Goal: Transaction & Acquisition: Purchase product/service

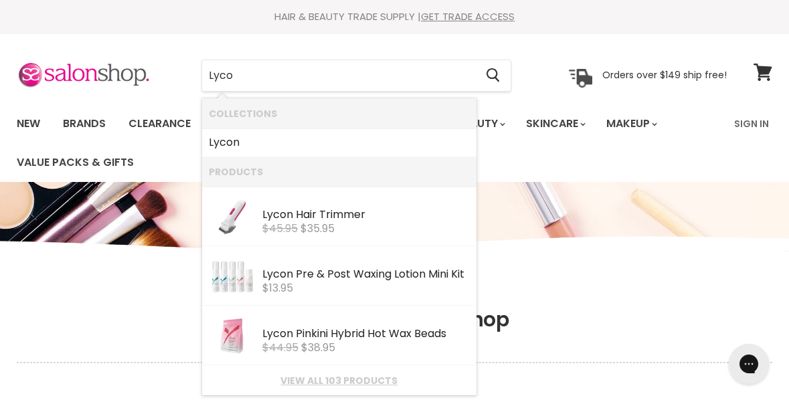
type input "Lycon"
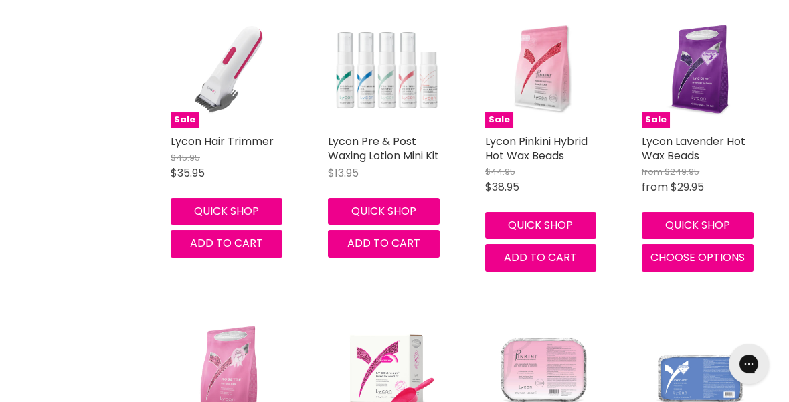
scroll to position [320, 0]
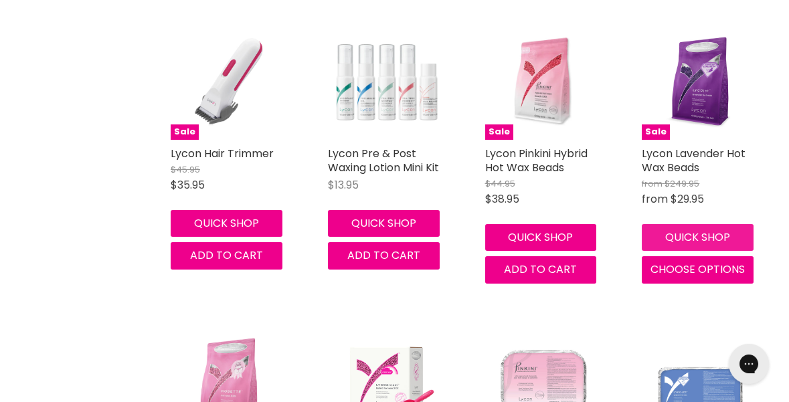
click at [740, 243] on button "Quick shop" at bounding box center [698, 237] width 112 height 27
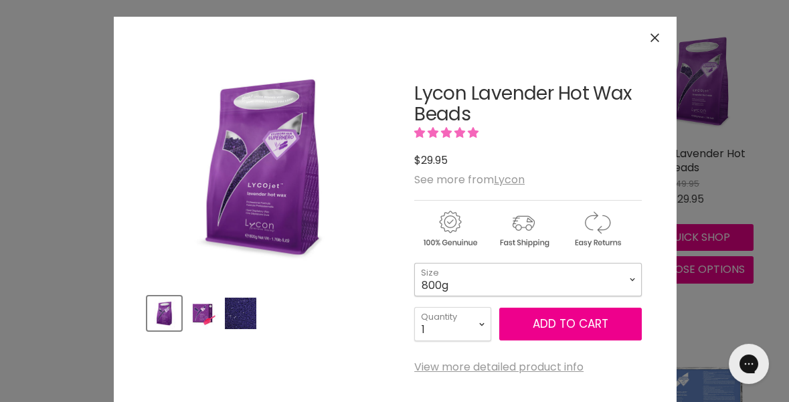
click at [621, 289] on select "800g 5kg" at bounding box center [528, 279] width 228 height 33
click at [414, 263] on select "800g 5kg" at bounding box center [528, 279] width 228 height 33
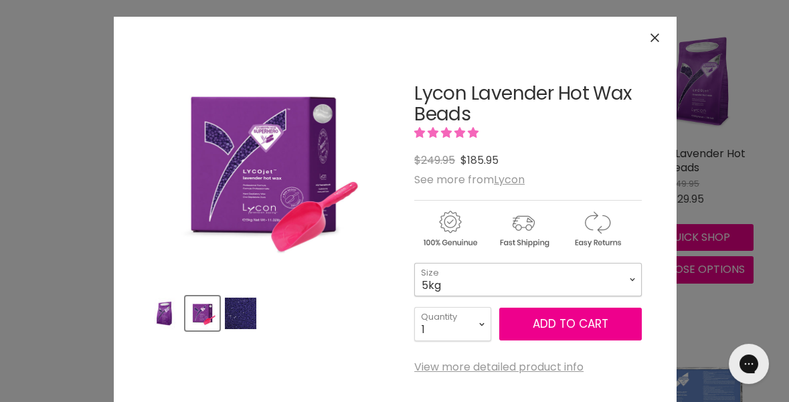
click at [619, 286] on select "800g 5kg" at bounding box center [528, 279] width 228 height 33
click at [414, 263] on select "800g 5kg" at bounding box center [528, 279] width 228 height 33
click at [615, 289] on select "800g 5kg" at bounding box center [528, 279] width 228 height 33
select select "800g"
click at [414, 263] on select "800g 5kg" at bounding box center [528, 279] width 228 height 33
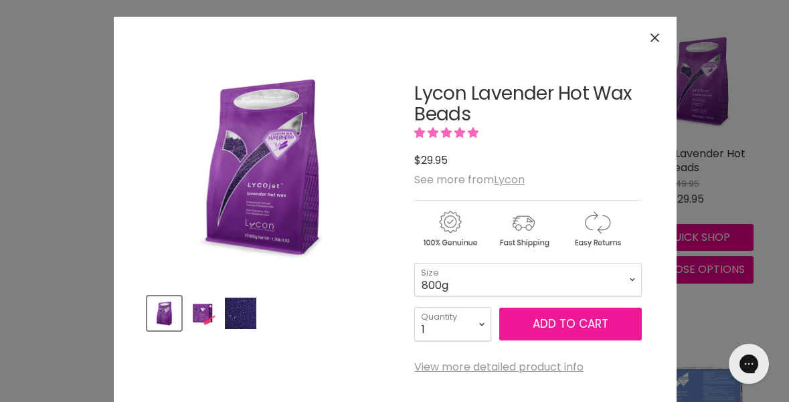
click at [601, 331] on button "Add to cart" at bounding box center [570, 324] width 143 height 33
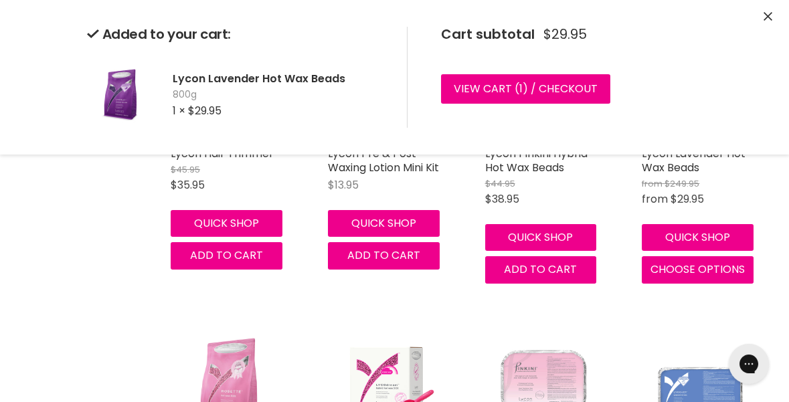
click at [597, 333] on img "Main content" at bounding box center [543, 382] width 117 height 117
click at [766, 17] on icon "Close" at bounding box center [768, 16] width 9 height 9
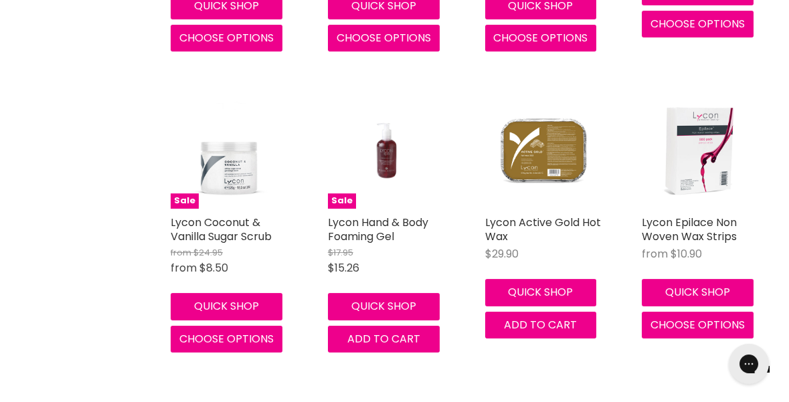
scroll to position [1483, 0]
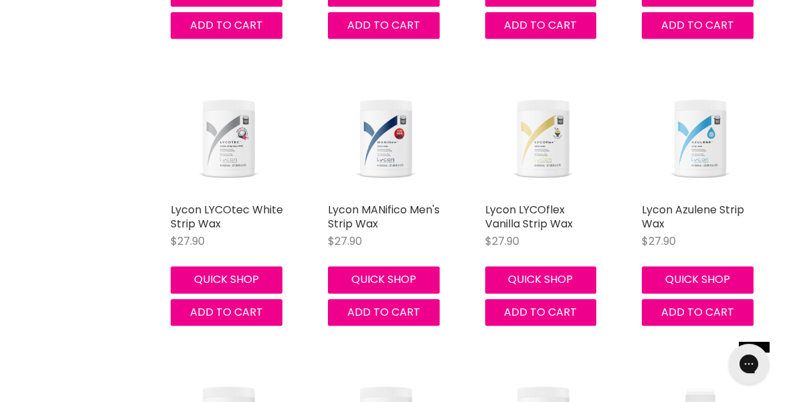
scroll to position [2405, 0]
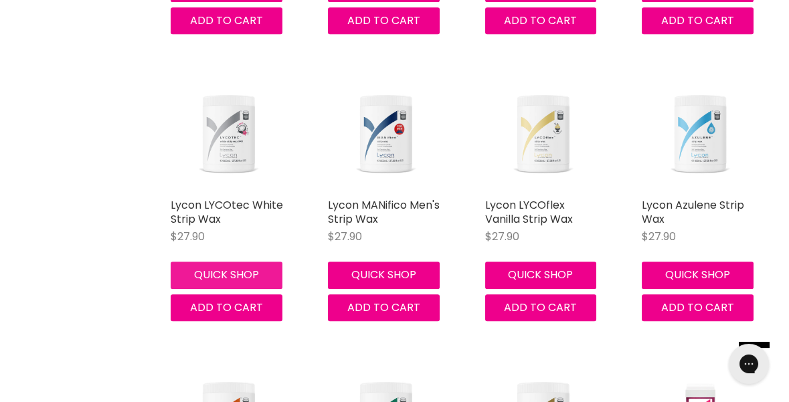
click at [186, 278] on button "Quick shop" at bounding box center [227, 275] width 112 height 27
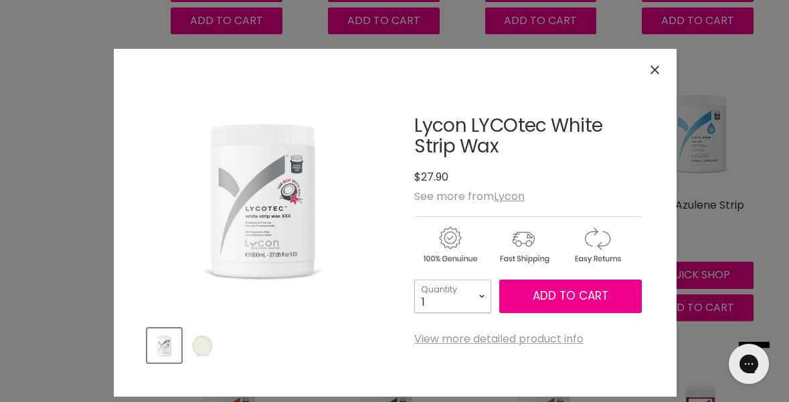
click at [477, 308] on select "1 2 3 4 5 6 7 8 9 10+" at bounding box center [452, 296] width 77 height 33
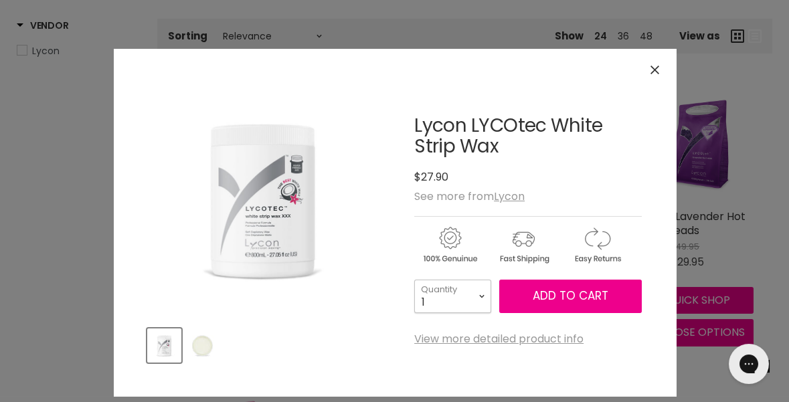
select select "3"
click at [414, 280] on select "1 2 3 4 5 6 7 8 9 10+" at bounding box center [452, 296] width 77 height 33
type input "3"
click at [589, 303] on span "Add to cart" at bounding box center [571, 296] width 76 height 16
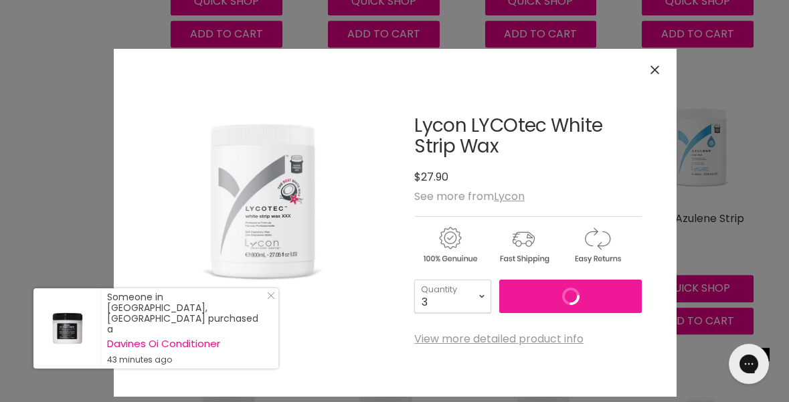
click at [653, 79] on button "Close" at bounding box center [655, 70] width 29 height 29
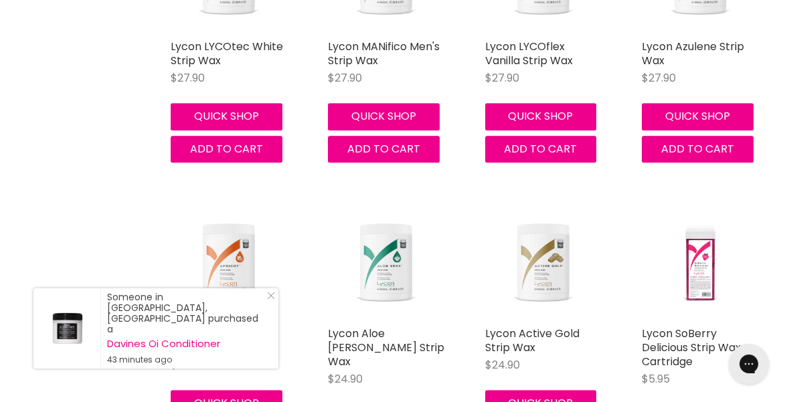
scroll to position [2567, 0]
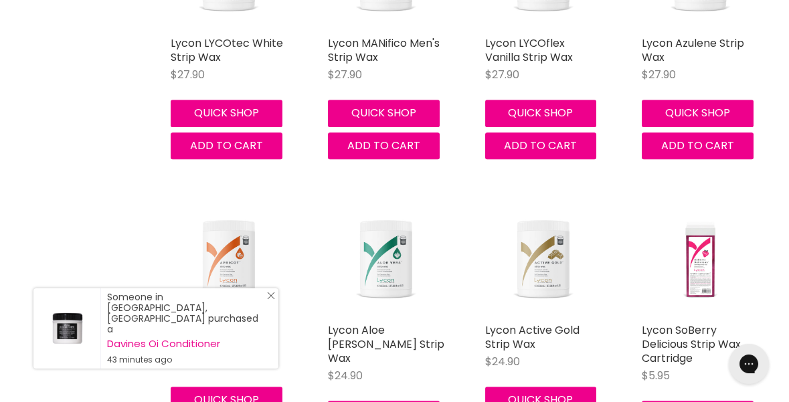
click at [264, 305] on link "Close Icon" at bounding box center [268, 298] width 13 height 13
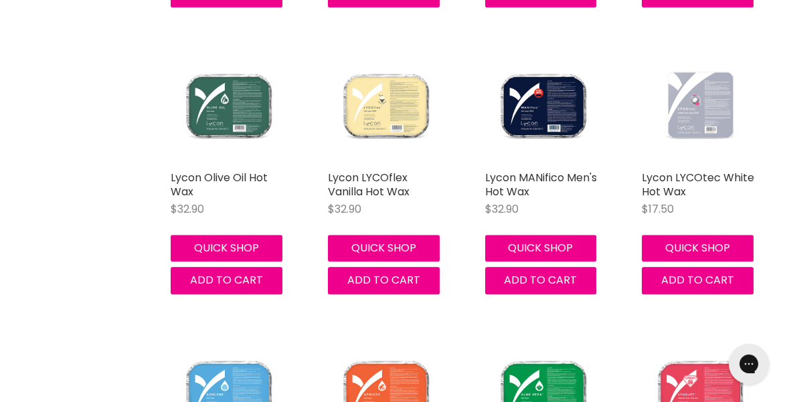
scroll to position [3594, 0]
click at [732, 252] on button "Quick shop" at bounding box center [698, 248] width 112 height 27
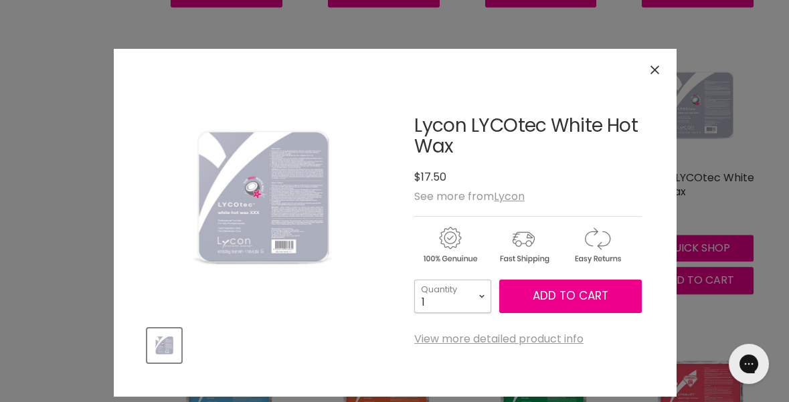
click at [465, 291] on select "1 2 3 4 5 6 7 8 9 10+" at bounding box center [452, 296] width 77 height 33
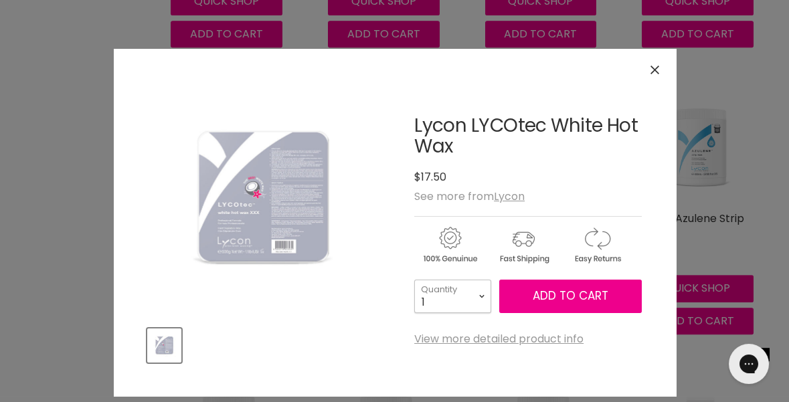
select select "2"
click at [414, 280] on select "1 2 3 4 5 6 7 8 9 10+" at bounding box center [452, 296] width 77 height 33
type input "2"
click at [592, 319] on div "Lycon LYCOtec White Hot Wax No reviews $17.50 See more from Lycon 1 2 3" at bounding box center [528, 213] width 228 height 263
click at [600, 303] on span "Add to cart" at bounding box center [571, 296] width 76 height 16
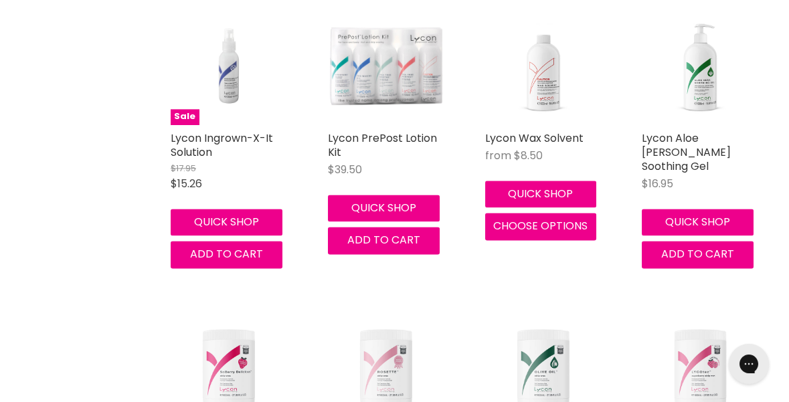
scroll to position [5450, 0]
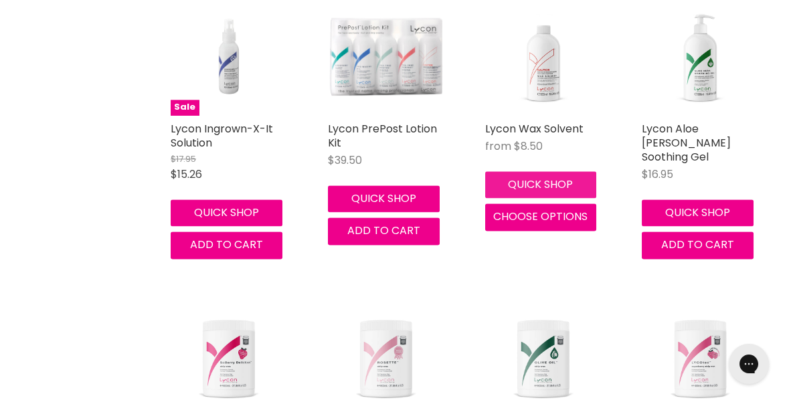
click at [568, 171] on button "Quick shop" at bounding box center [541, 184] width 112 height 27
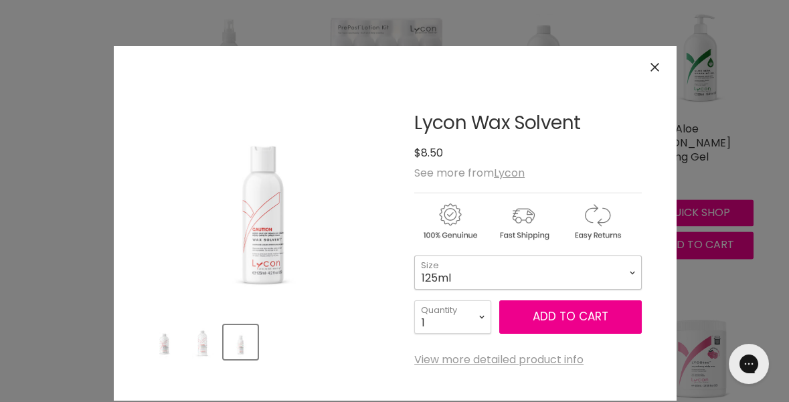
click at [538, 276] on select "125ml 500ml 1 Litre" at bounding box center [528, 272] width 228 height 33
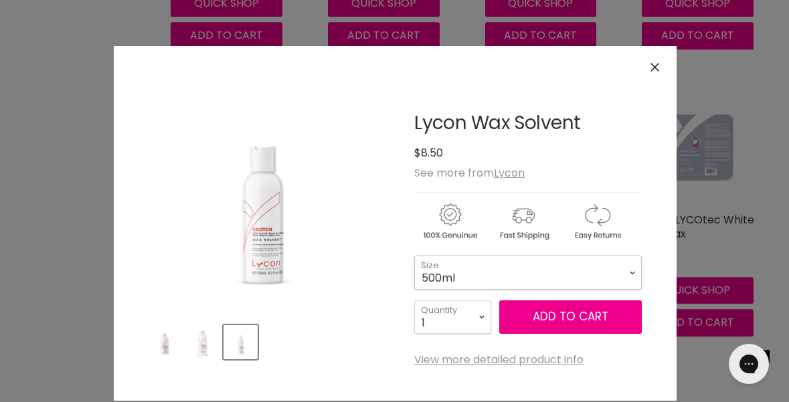
click at [414, 256] on select "125ml 500ml 1 Litre" at bounding box center [528, 272] width 228 height 33
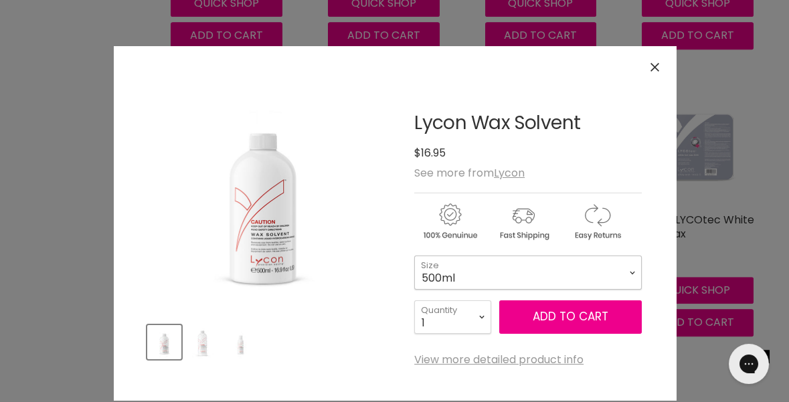
click at [615, 288] on select "125ml 500ml 1 Litre" at bounding box center [528, 272] width 228 height 33
click at [414, 256] on select "125ml 500ml 1 Litre" at bounding box center [528, 272] width 228 height 33
select select "1 Litre"
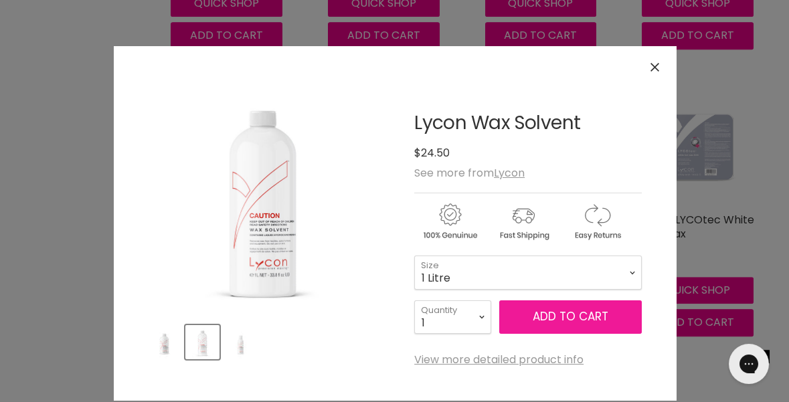
click at [612, 325] on button "Add to cart" at bounding box center [570, 317] width 143 height 33
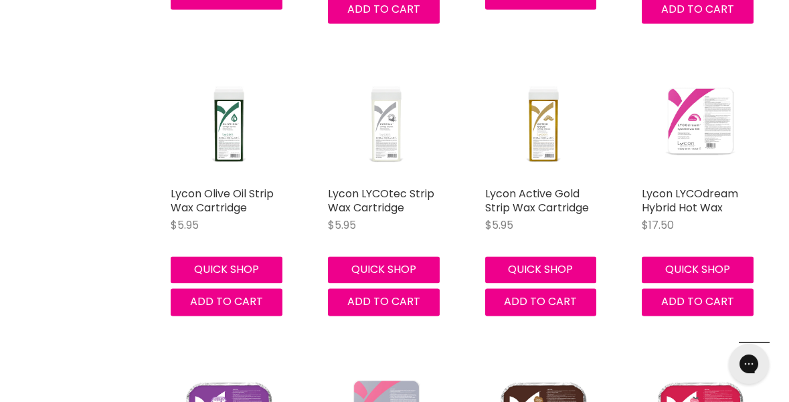
scroll to position [6582, 0]
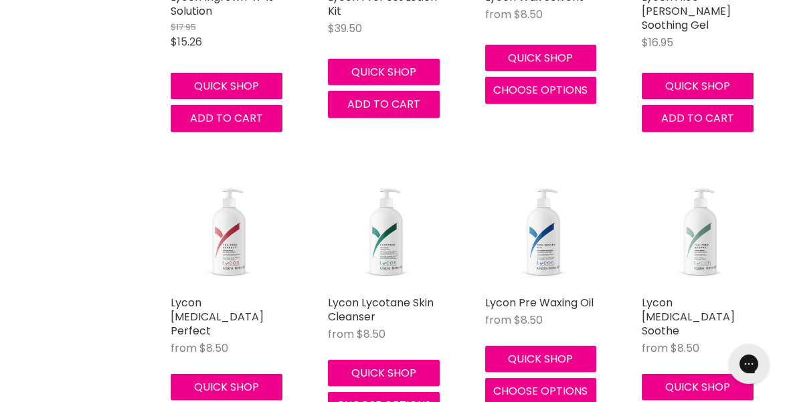
scroll to position [9209, 0]
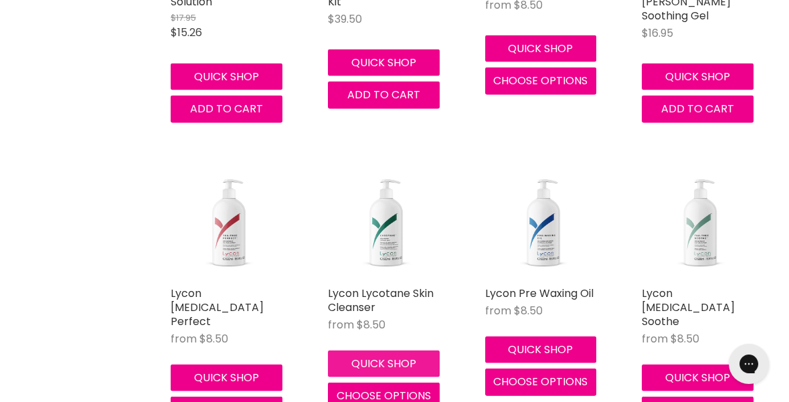
click at [426, 351] on button "Quick shop" at bounding box center [384, 364] width 112 height 27
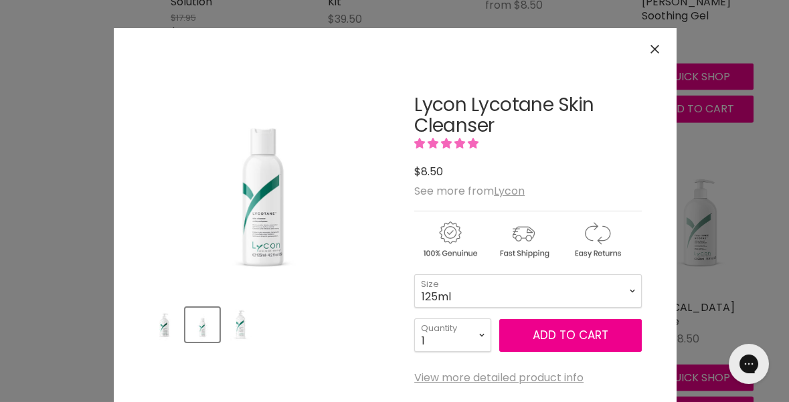
scroll to position [5337, 0]
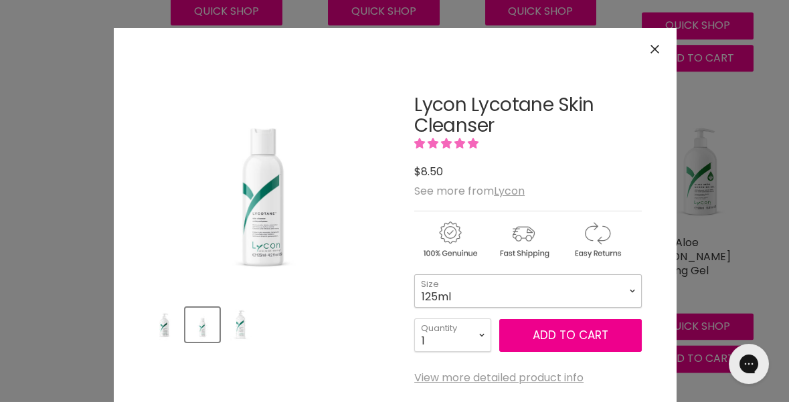
click at [579, 293] on select "125ml 500ml 1 Litre" at bounding box center [528, 290] width 228 height 33
click at [414, 274] on select "125ml 500ml 1 Litre" at bounding box center [528, 290] width 228 height 33
select select "1 Litre"
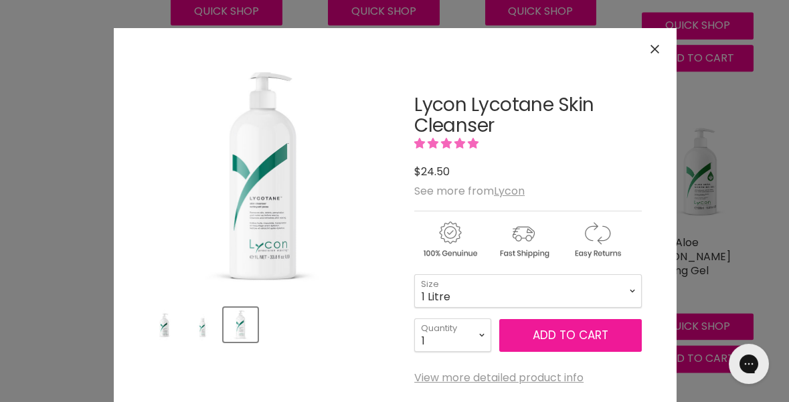
click at [600, 345] on button "Add to cart" at bounding box center [570, 335] width 143 height 33
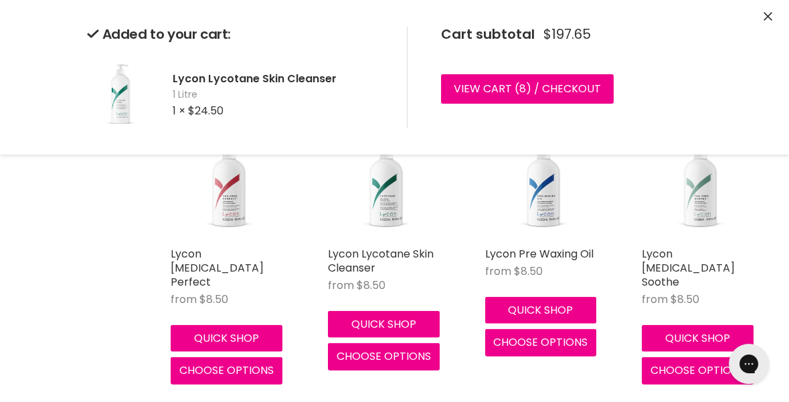
click at [769, 17] on icon "Close" at bounding box center [768, 16] width 9 height 9
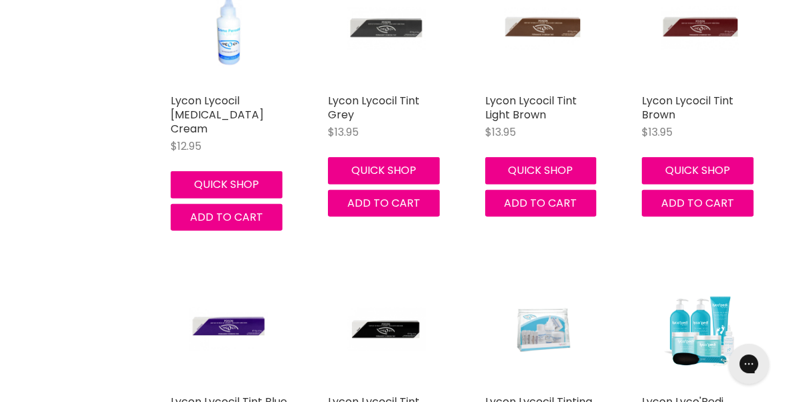
scroll to position [10940, 0]
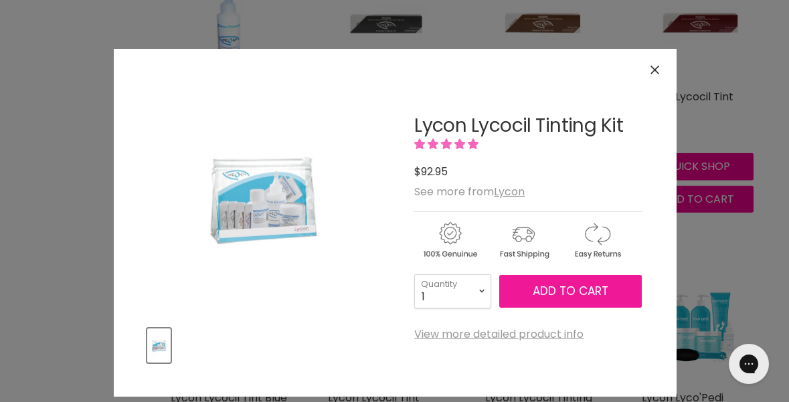
click at [560, 305] on button "Add to cart" at bounding box center [570, 291] width 143 height 33
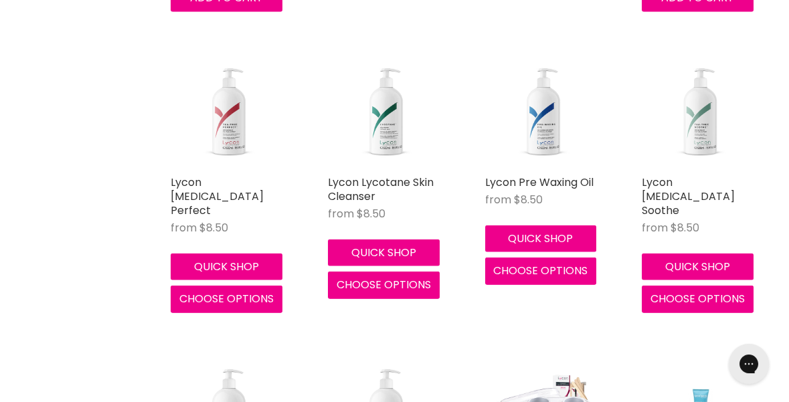
scroll to position [9324, 0]
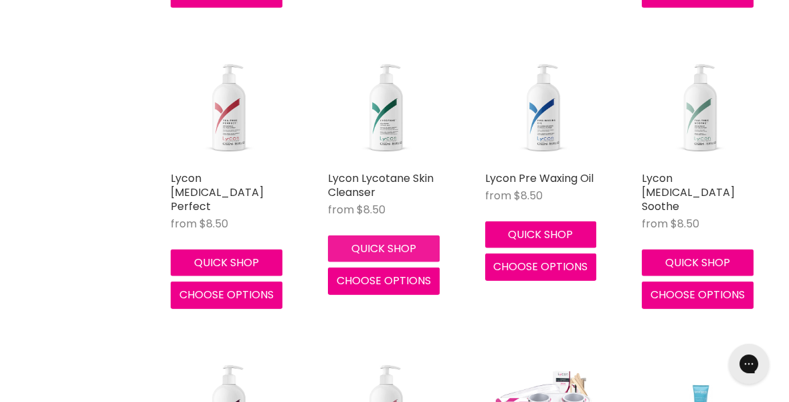
click at [425, 236] on button "Quick shop" at bounding box center [384, 249] width 112 height 27
select select "1 Litre"
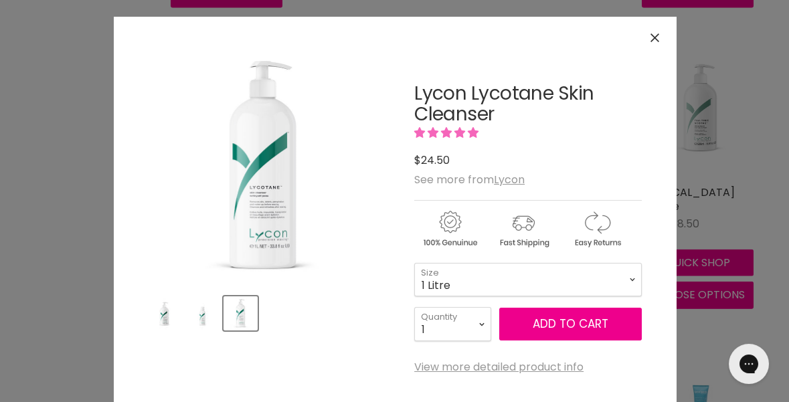
click at [582, 281] on form "125ml - 500ml - 1 Litre - 125ml 500ml 1 Litre Size 1 2 3 4 5 6 7" at bounding box center [528, 302] width 228 height 78
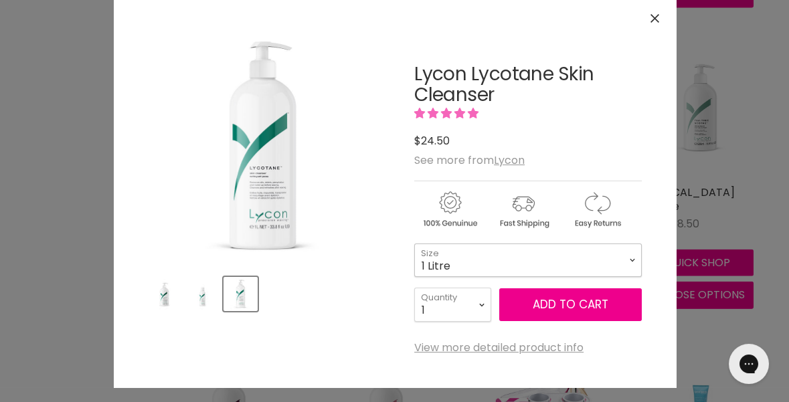
click at [581, 264] on select "125ml 500ml 1 Litre" at bounding box center [528, 260] width 228 height 33
click at [414, 244] on select "125ml 500ml 1 Litre" at bounding box center [528, 260] width 228 height 33
select select "500ml"
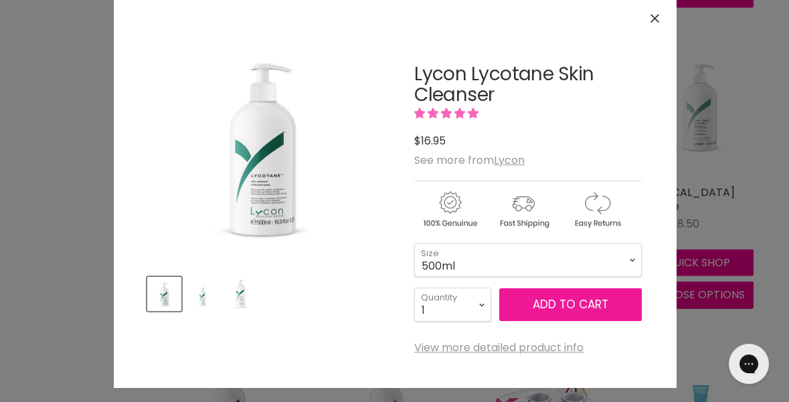
click at [592, 317] on button "Add to cart" at bounding box center [570, 305] width 143 height 33
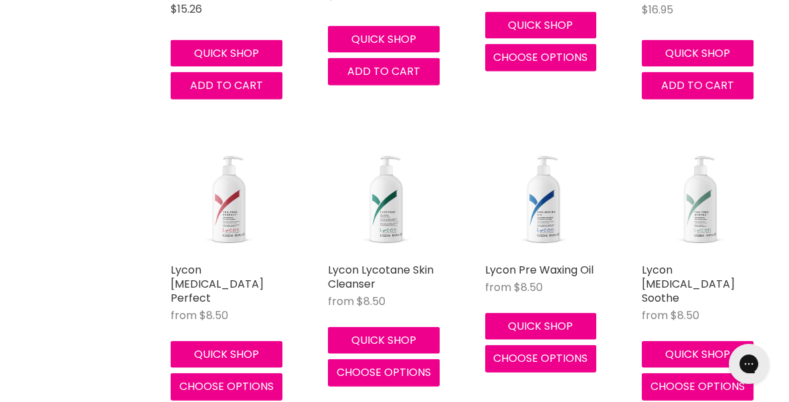
scroll to position [9227, 0]
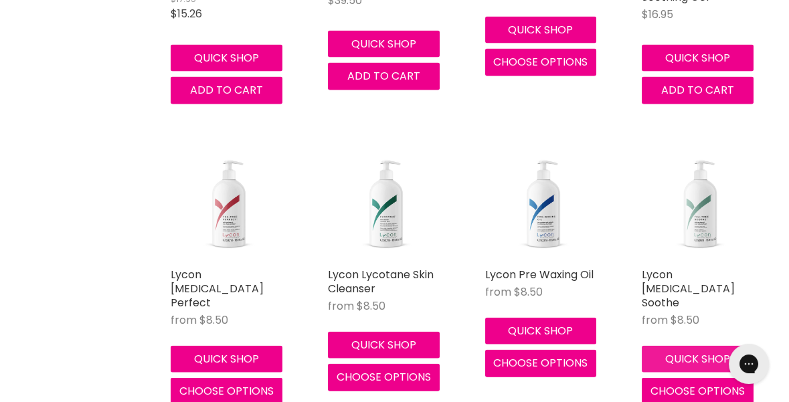
click at [720, 346] on button "Quick shop" at bounding box center [698, 359] width 112 height 27
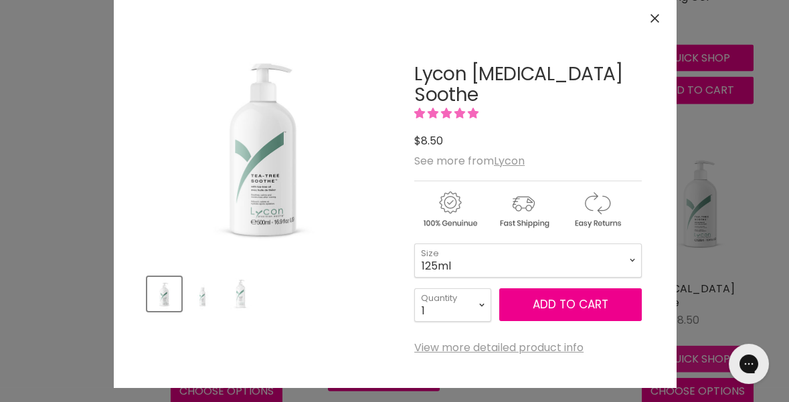
scroll to position [0, 0]
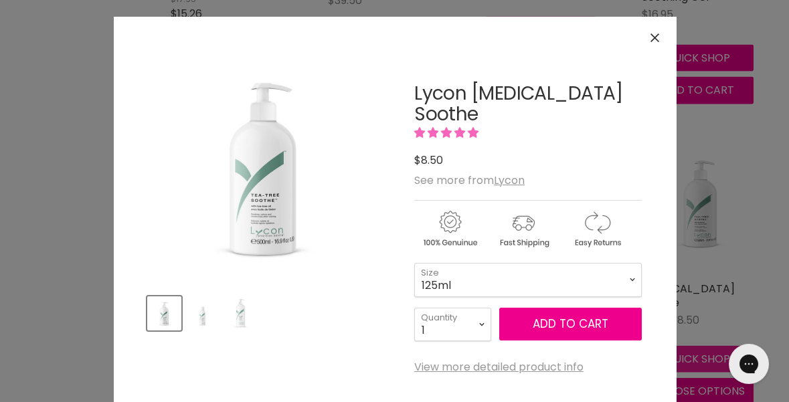
click at [659, 50] on button "Close" at bounding box center [655, 37] width 29 height 29
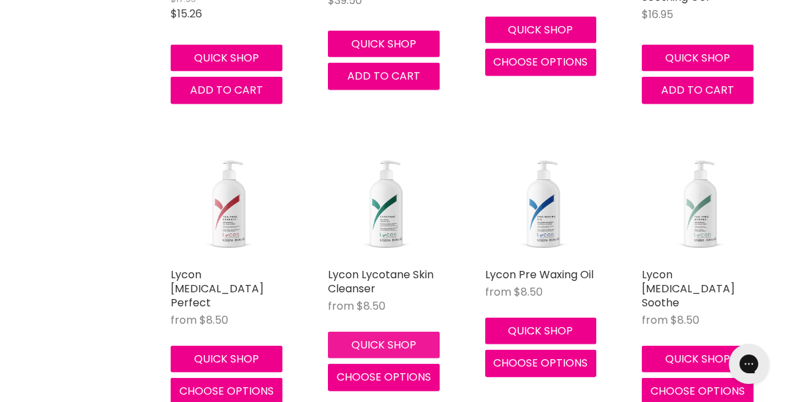
click at [428, 332] on button "Quick shop" at bounding box center [384, 345] width 112 height 27
select select "500ml"
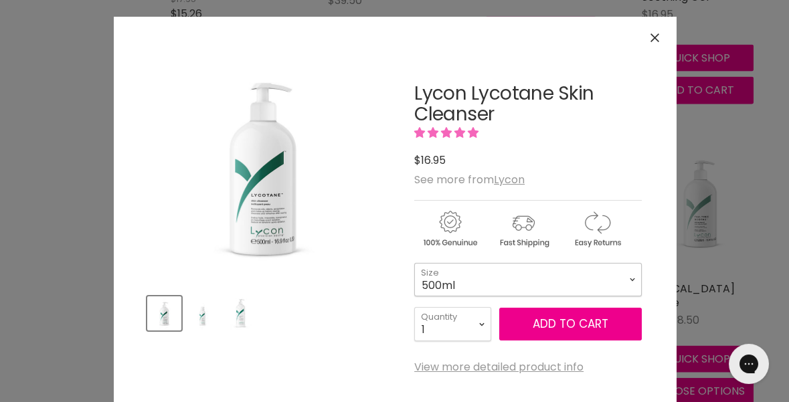
click at [598, 278] on select "125ml 500ml 1 Litre" at bounding box center [528, 279] width 228 height 33
click at [414, 263] on select "125ml 500ml 1 Litre" at bounding box center [528, 279] width 228 height 33
click at [599, 288] on select "125ml 500ml 1 Litre" at bounding box center [528, 279] width 228 height 33
click at [414, 263] on select "125ml 500ml 1 Litre" at bounding box center [528, 279] width 228 height 33
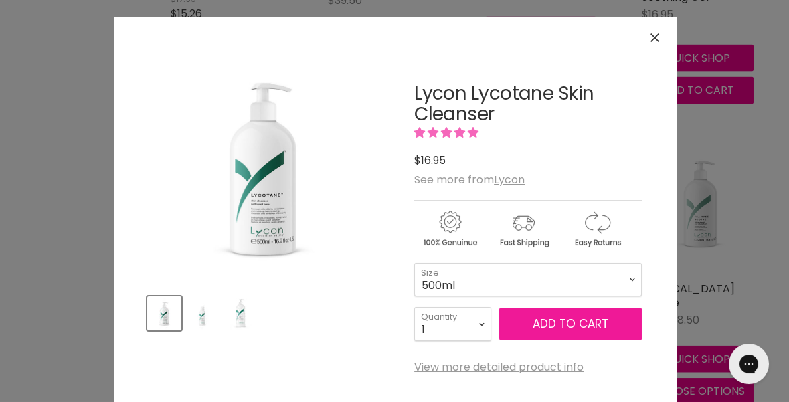
click at [614, 336] on button "Add to cart" at bounding box center [570, 324] width 143 height 33
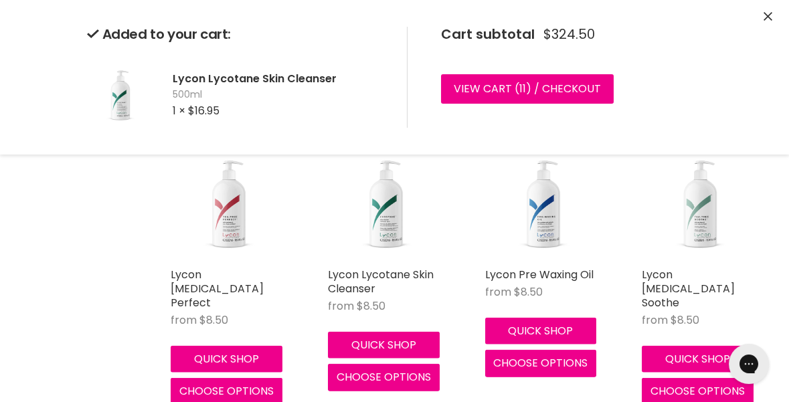
click at [605, 329] on div "Lycon Pre Waxing Oil from $8.50 Lycon Quick shop Choose options" at bounding box center [544, 275] width 144 height 288
click at [702, 346] on button "Quick shop" at bounding box center [698, 359] width 112 height 27
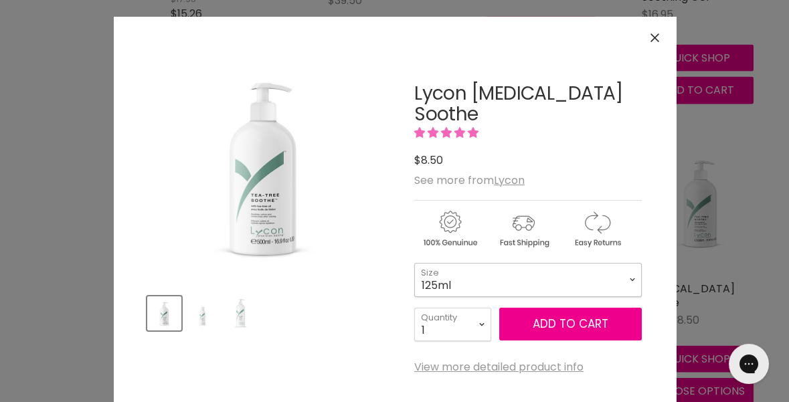
click at [606, 264] on select "125ml 500ml 1 Litre" at bounding box center [528, 279] width 228 height 33
click at [414, 263] on select "125ml 500ml 1 Litre" at bounding box center [528, 279] width 228 height 33
select select "500ml"
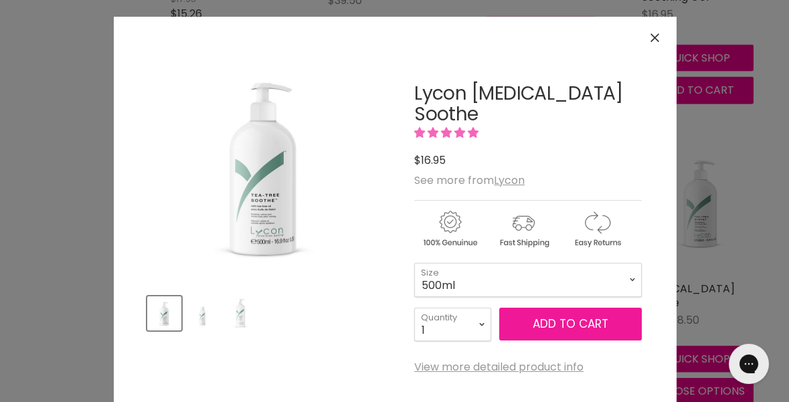
click at [578, 313] on button "Add to cart" at bounding box center [570, 324] width 143 height 33
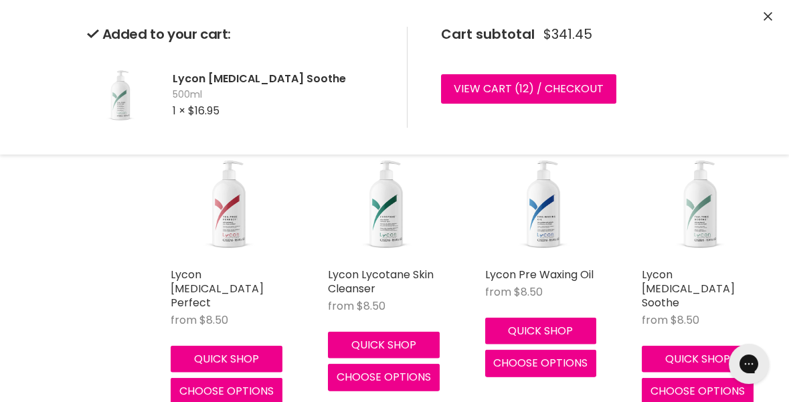
click at [766, 16] on icon "Close" at bounding box center [768, 16] width 9 height 9
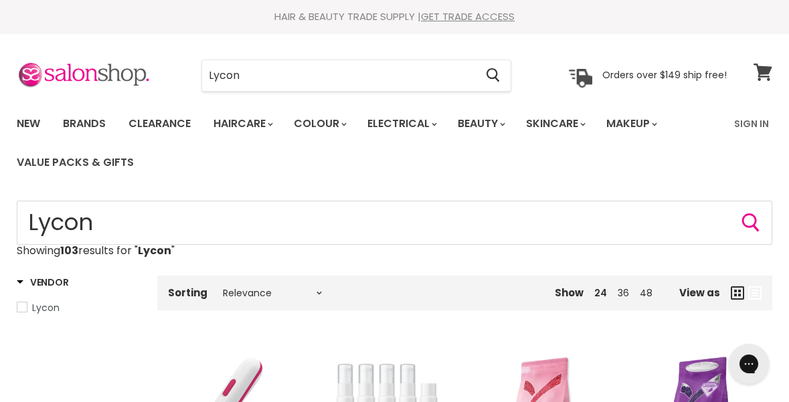
click at [768, 80] on icon at bounding box center [763, 72] width 18 height 17
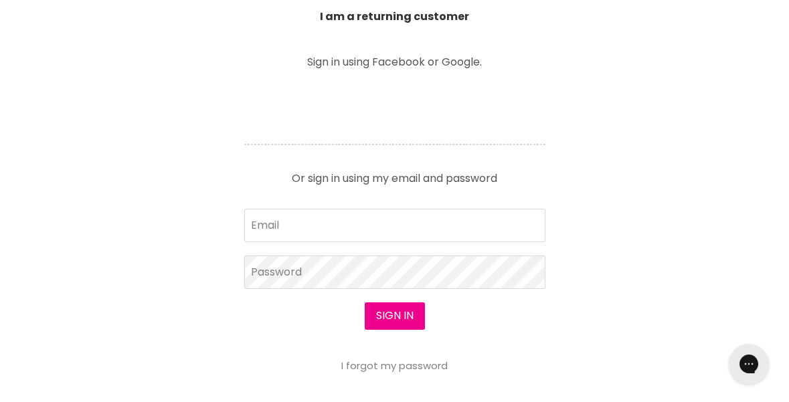
scroll to position [519, 0]
click at [516, 224] on input "Email" at bounding box center [394, 225] width 301 height 33
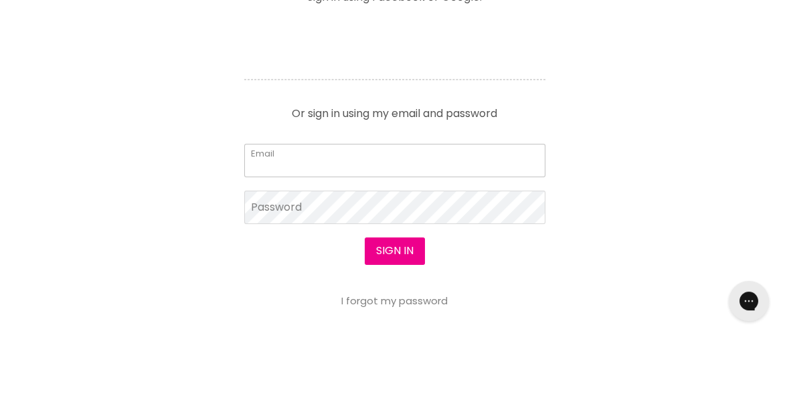
scroll to position [521, 0]
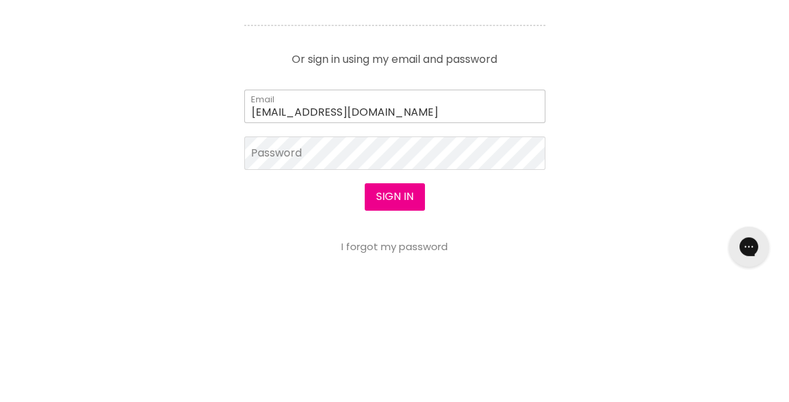
type input "[EMAIL_ADDRESS][DOMAIN_NAME]"
